Goal: Task Accomplishment & Management: Manage account settings

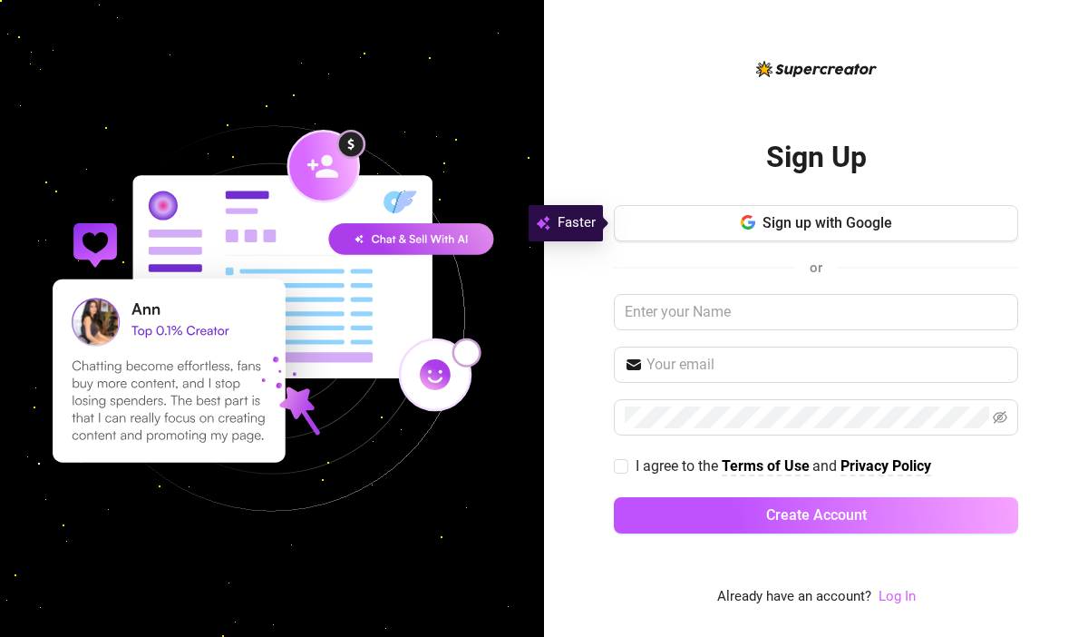
click at [896, 598] on link "Log In" at bounding box center [897, 596] width 37 height 16
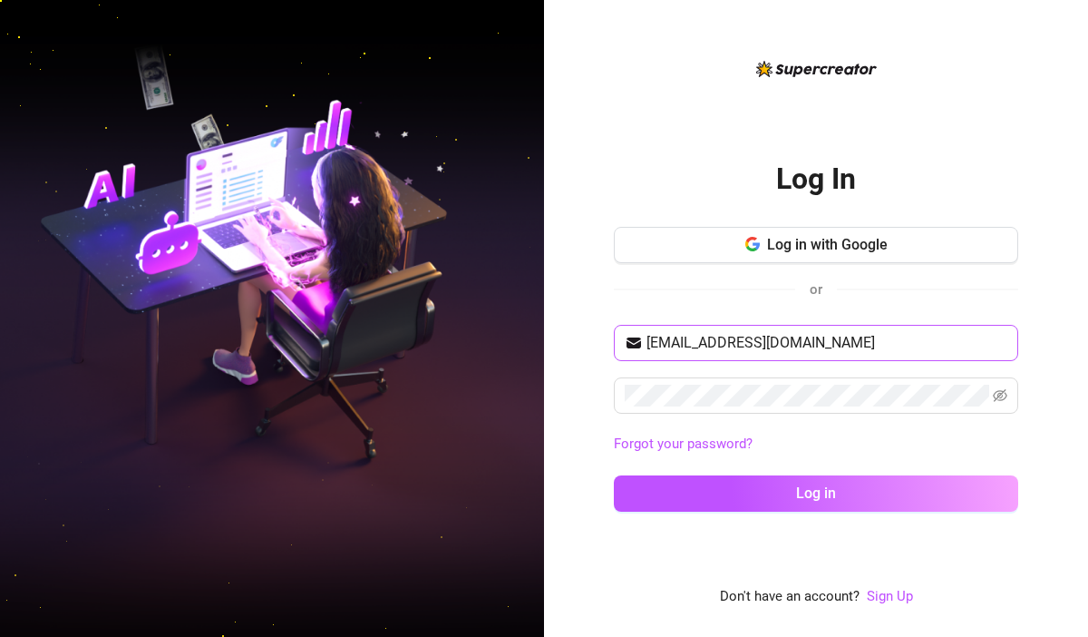
click at [802, 328] on span "katrinabuan12@gmail.com" at bounding box center [816, 343] width 404 height 36
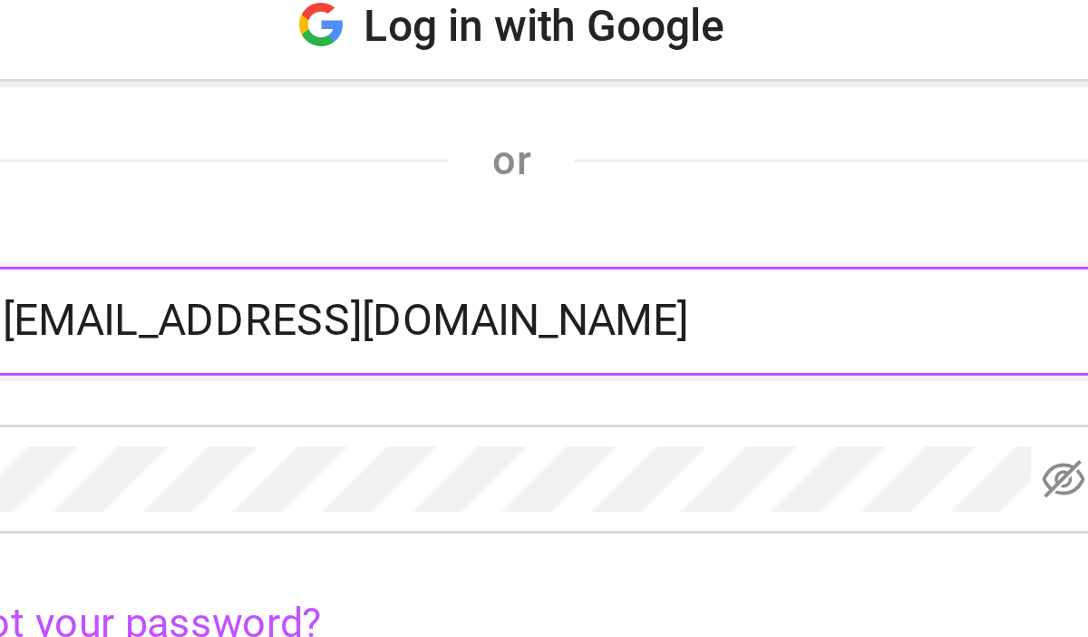
click at [920, 348] on input "katrinabuan12@gmail.com" at bounding box center [827, 343] width 361 height 22
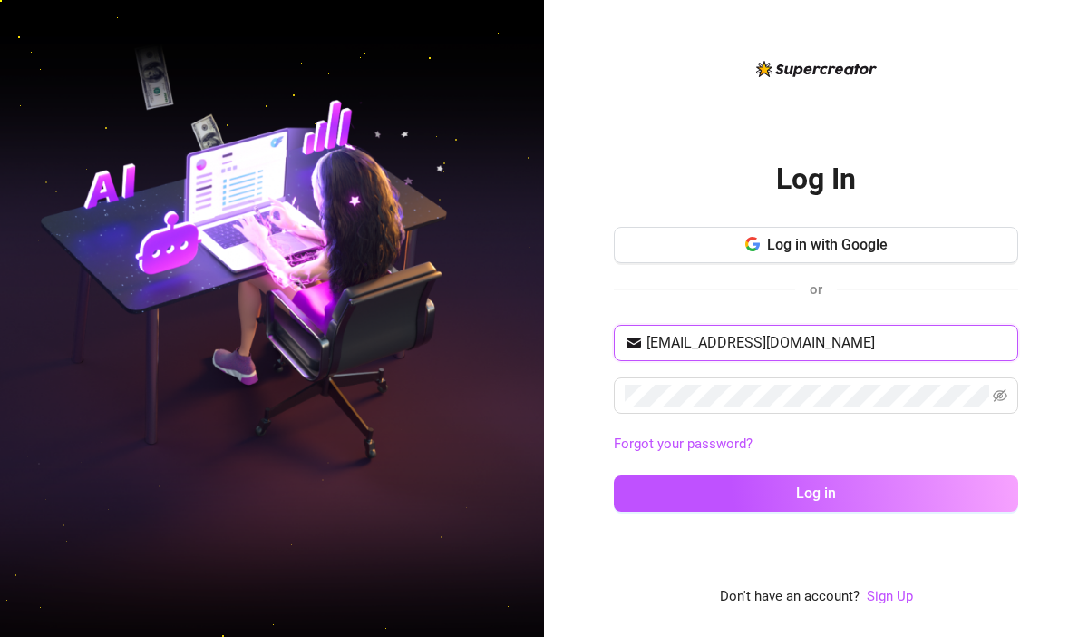
click at [869, 349] on input "katrinabuan12@gmail.com" at bounding box center [827, 343] width 361 height 22
click at [855, 332] on input "katrinabuan12@gmail.com" at bounding box center [827, 343] width 361 height 22
click at [745, 343] on input "katrinabuan12@gmail.com" at bounding box center [827, 343] width 361 height 22
type input "gianneeeee04@gmail.com"
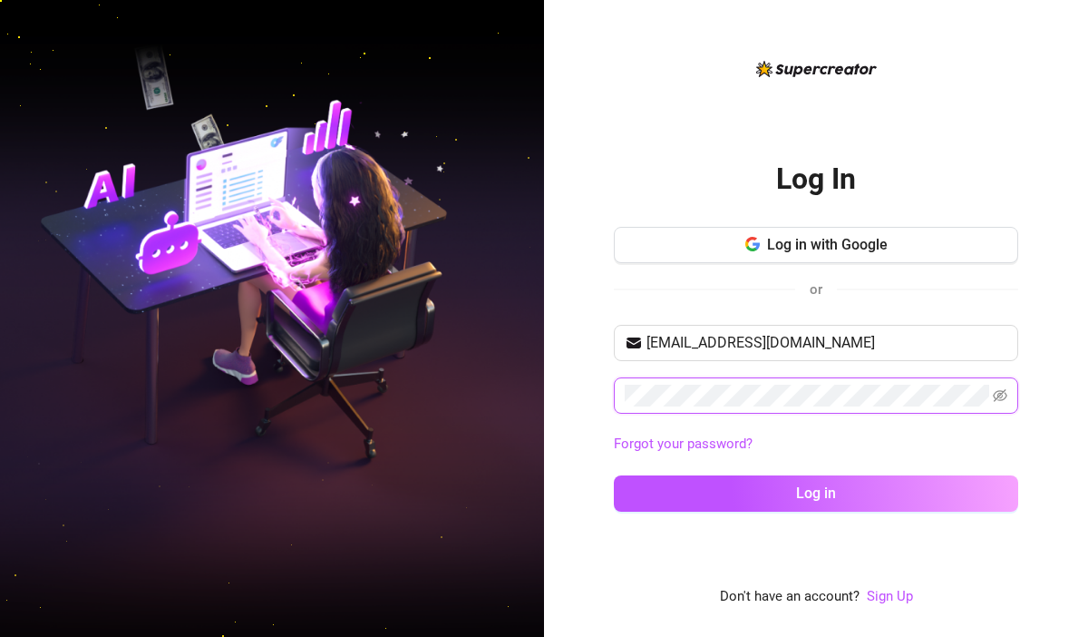
click at [614, 475] on button "Log in" at bounding box center [816, 493] width 404 height 36
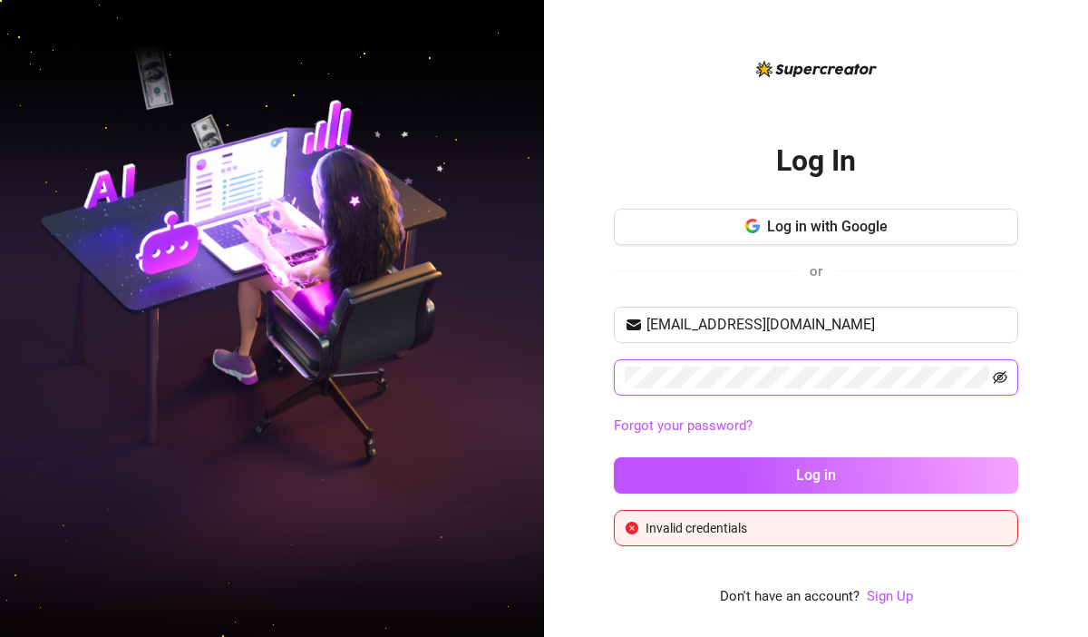
click at [998, 375] on icon "eye-invisible" at bounding box center [1000, 377] width 15 height 13
click at [614, 457] on button "Log in" at bounding box center [816, 475] width 404 height 36
